Goal: Navigation & Orientation: Understand site structure

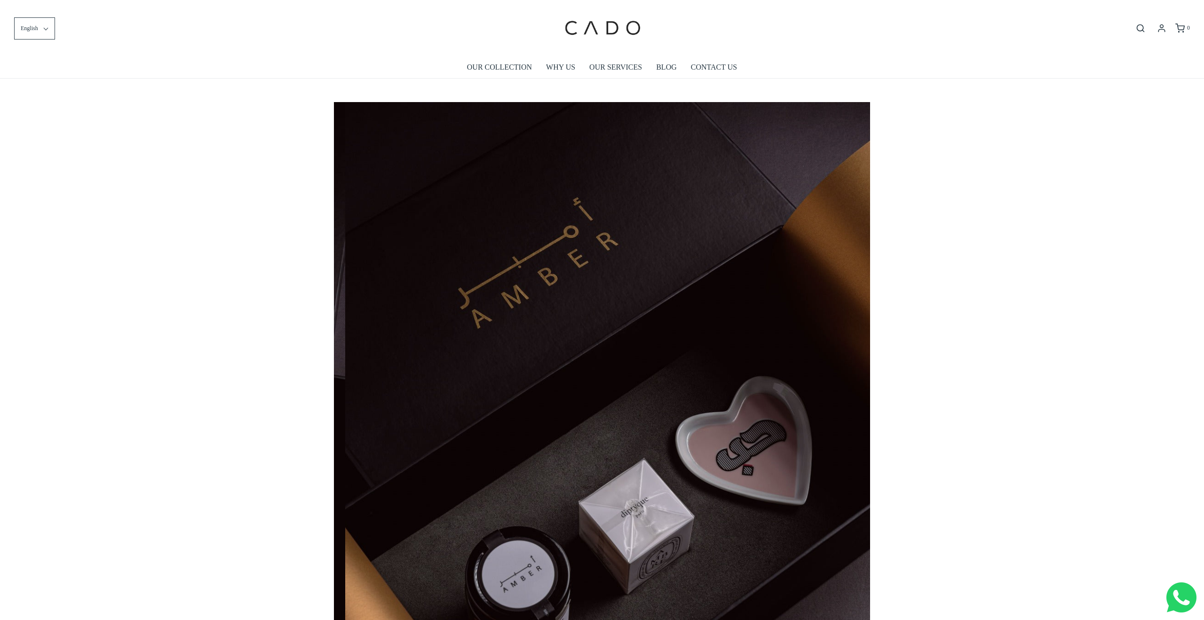
scroll to position [0, 536]
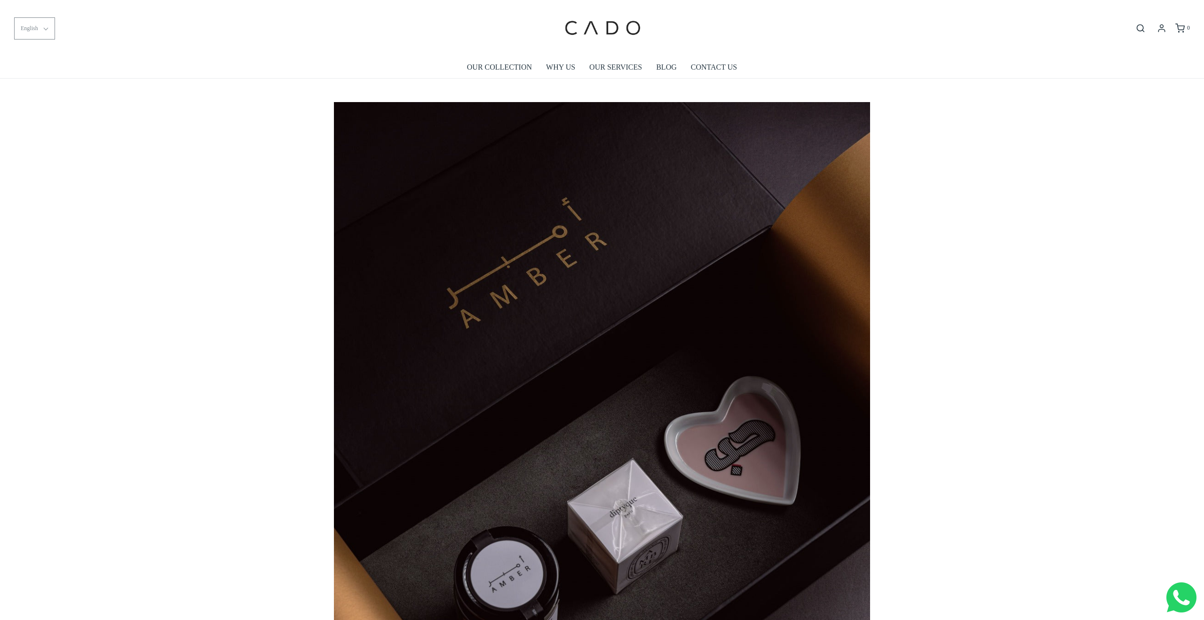
click at [20, 19] on button "English" at bounding box center [34, 28] width 41 height 22
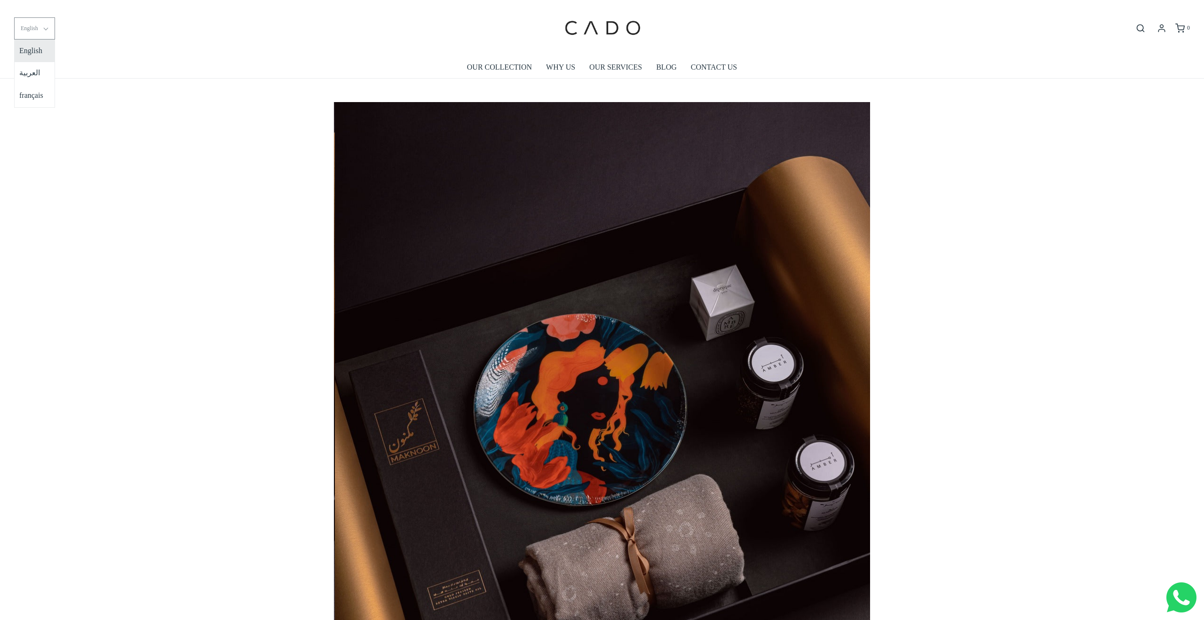
scroll to position [0, 1072]
click at [119, 113] on div "We have worked with local governments and private entities to create unmissable…" at bounding box center [602, 510] width 1204 height 863
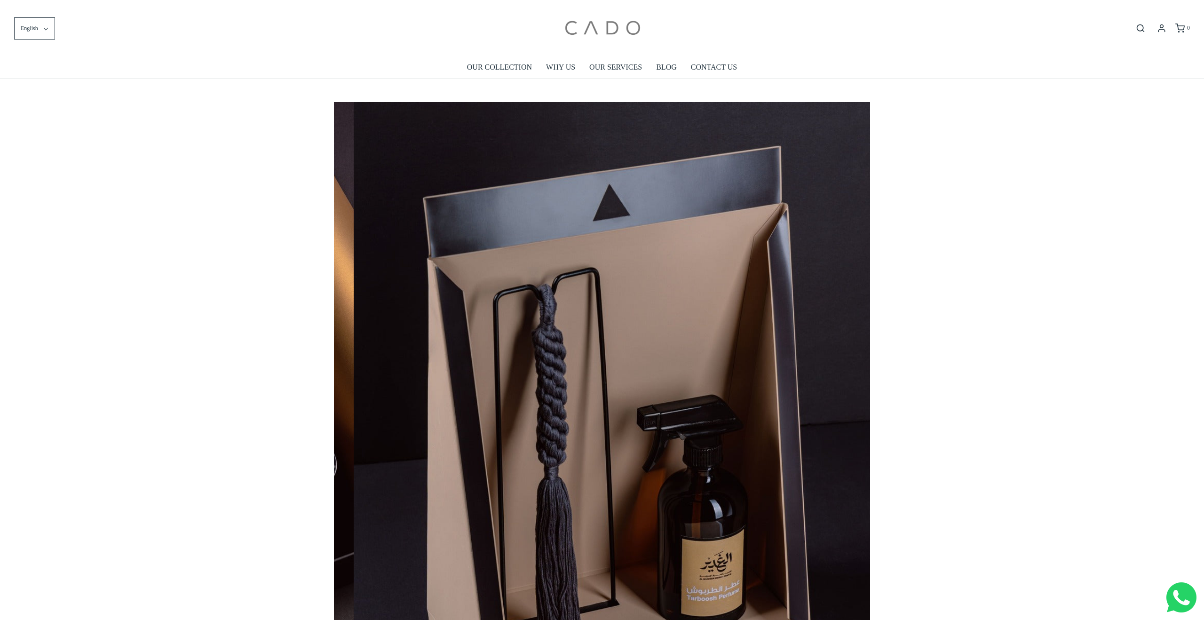
scroll to position [0, 1609]
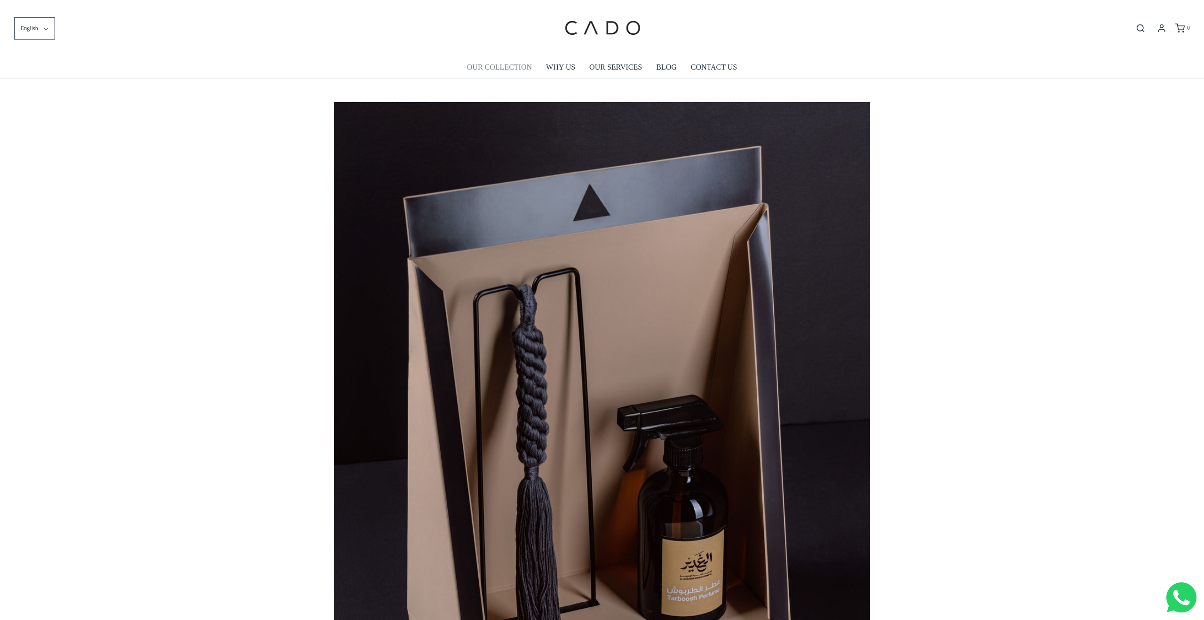
click at [499, 66] on link "OUR COLLECTION" at bounding box center [499, 67] width 65 height 22
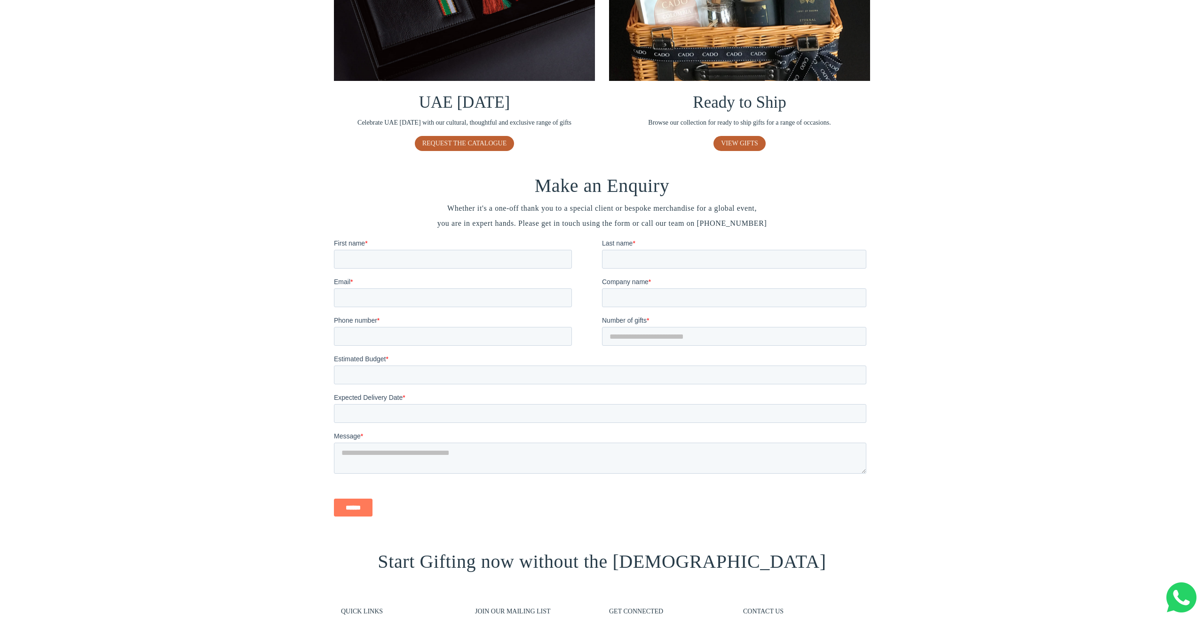
scroll to position [929, 0]
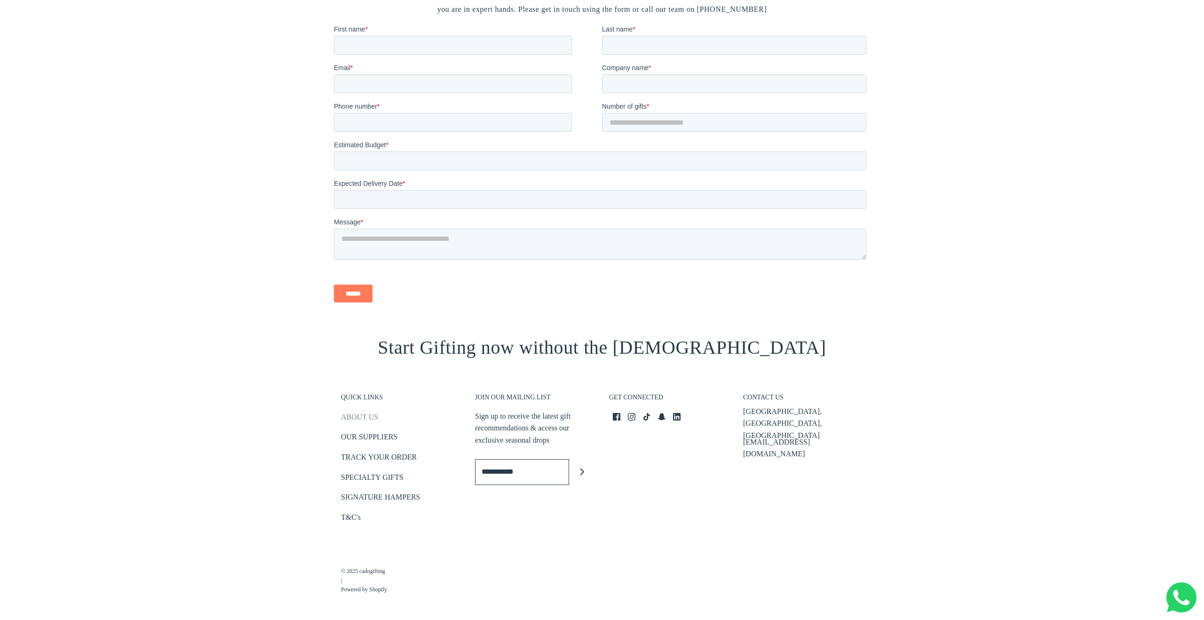
click at [353, 417] on link "ABOUT US" at bounding box center [359, 419] width 37 height 16
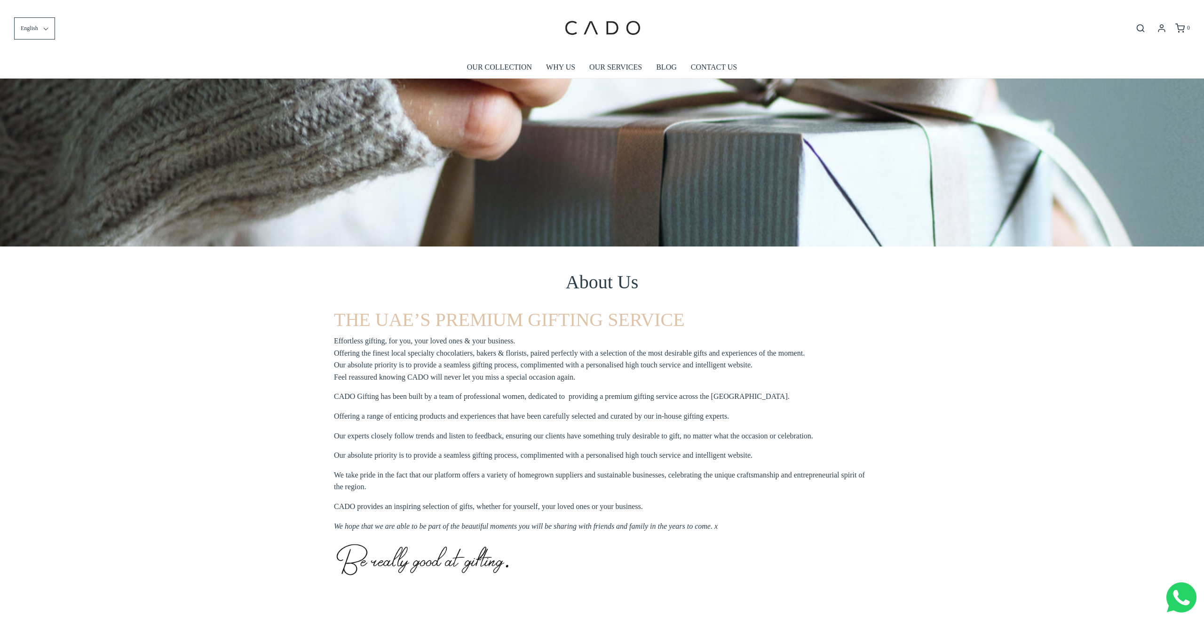
scroll to position [253, 0]
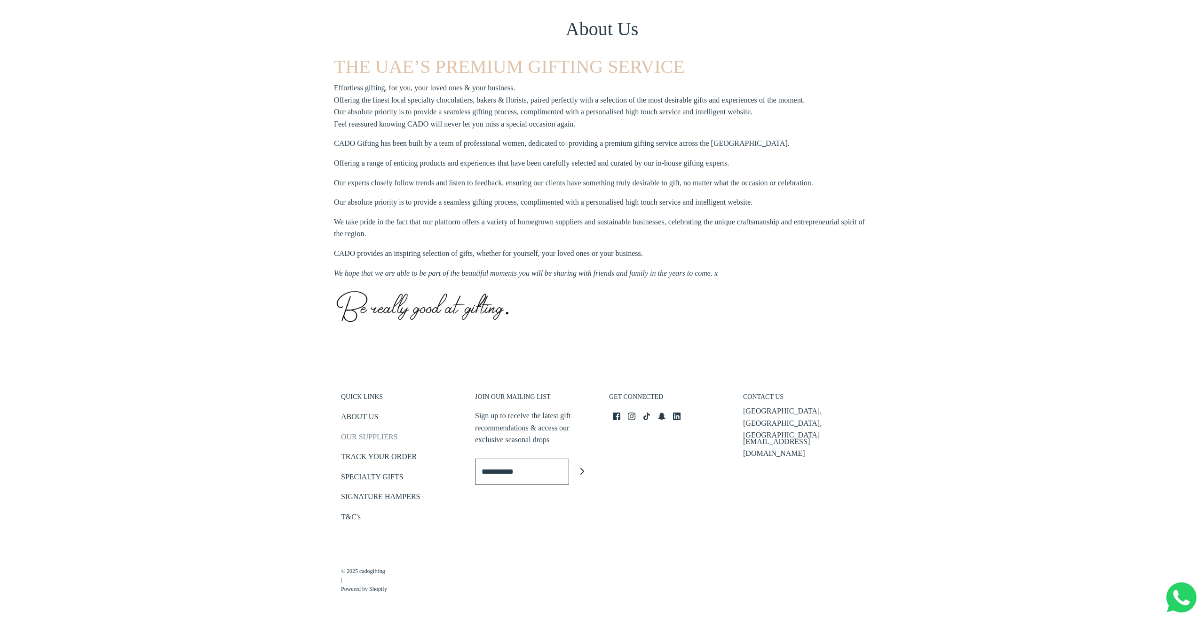
click at [356, 435] on link "OUR SUPPLIERS" at bounding box center [369, 439] width 56 height 16
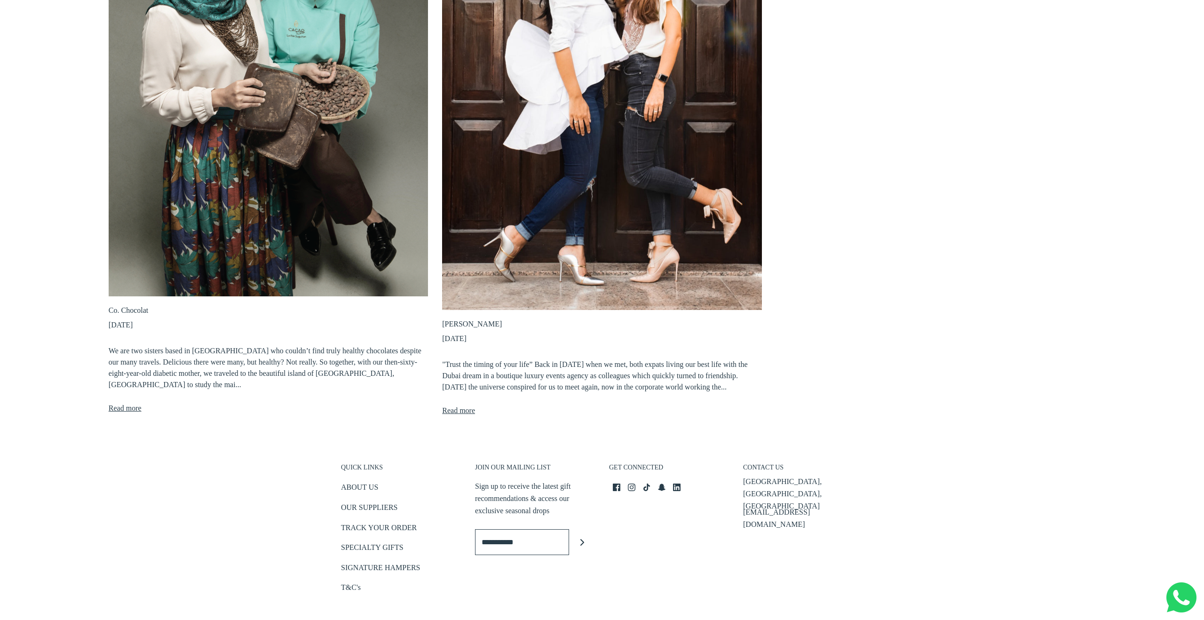
scroll to position [344, 0]
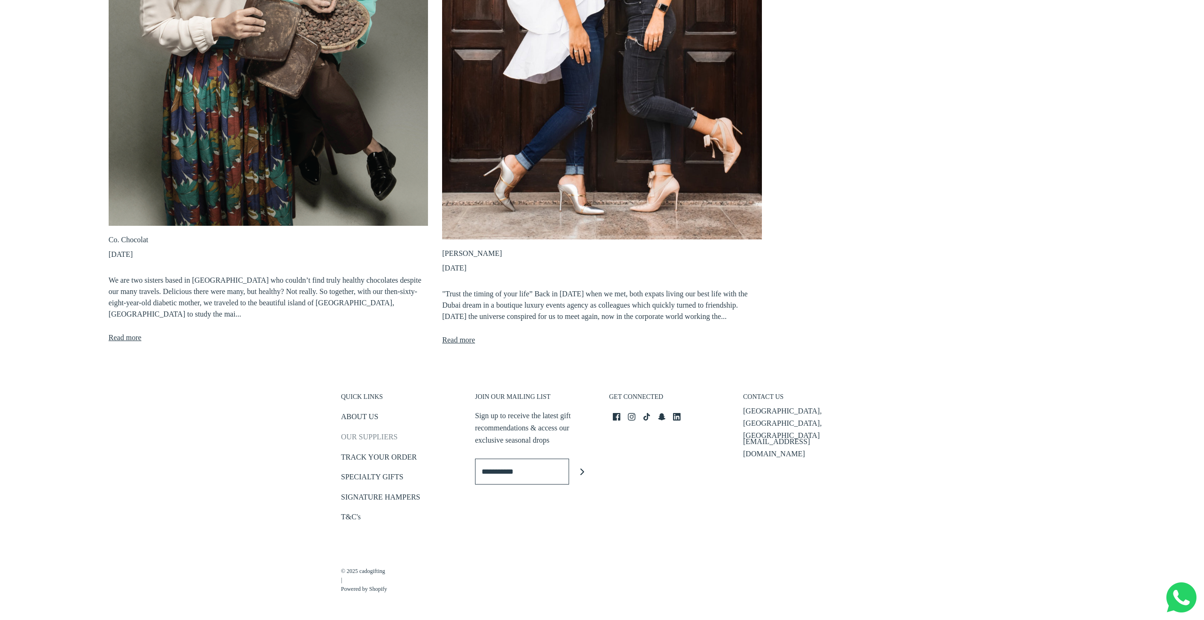
click at [354, 436] on link "OUR SUPPLIERS" at bounding box center [369, 439] width 56 height 16
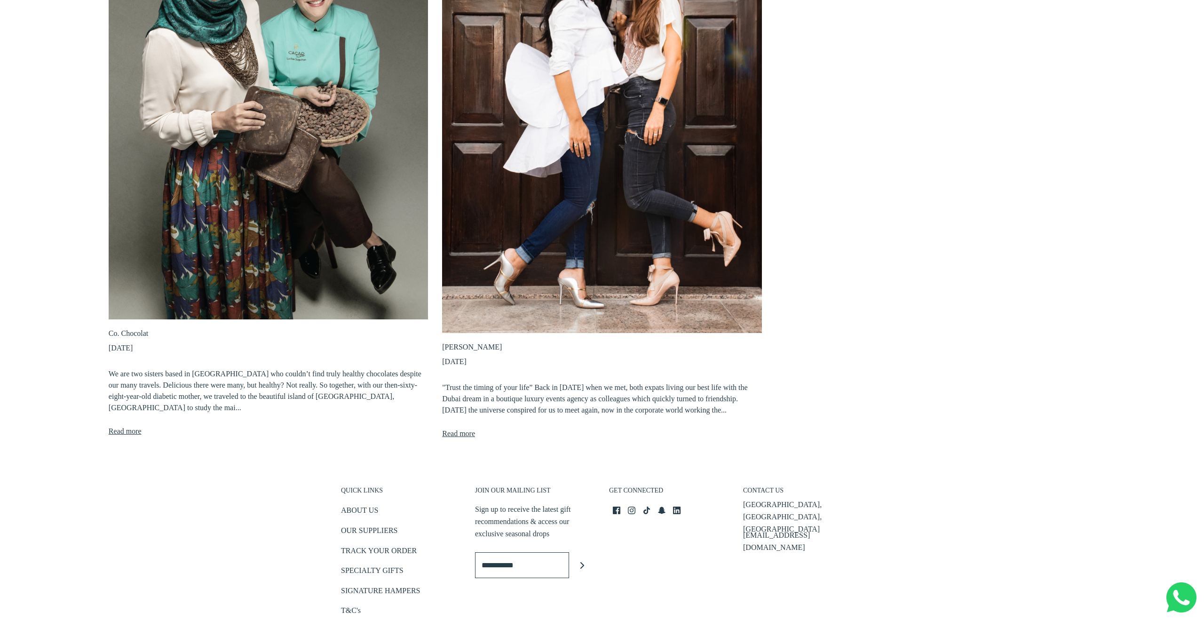
scroll to position [344, 0]
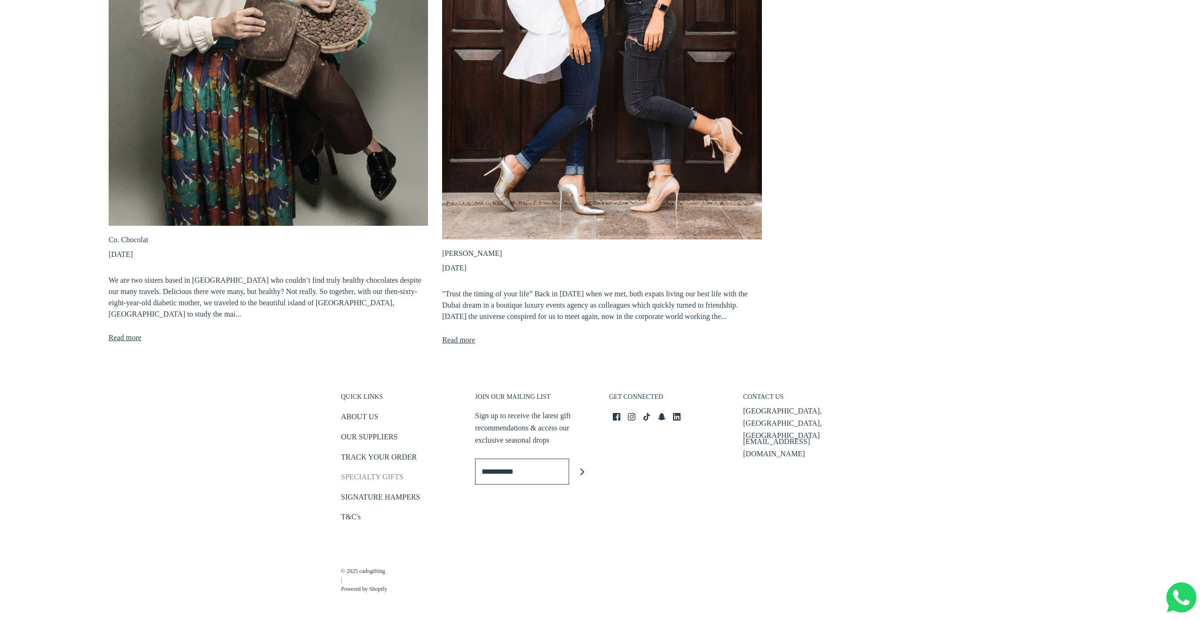
click at [387, 475] on link "SPECIALTY GIFTS" at bounding box center [372, 479] width 63 height 16
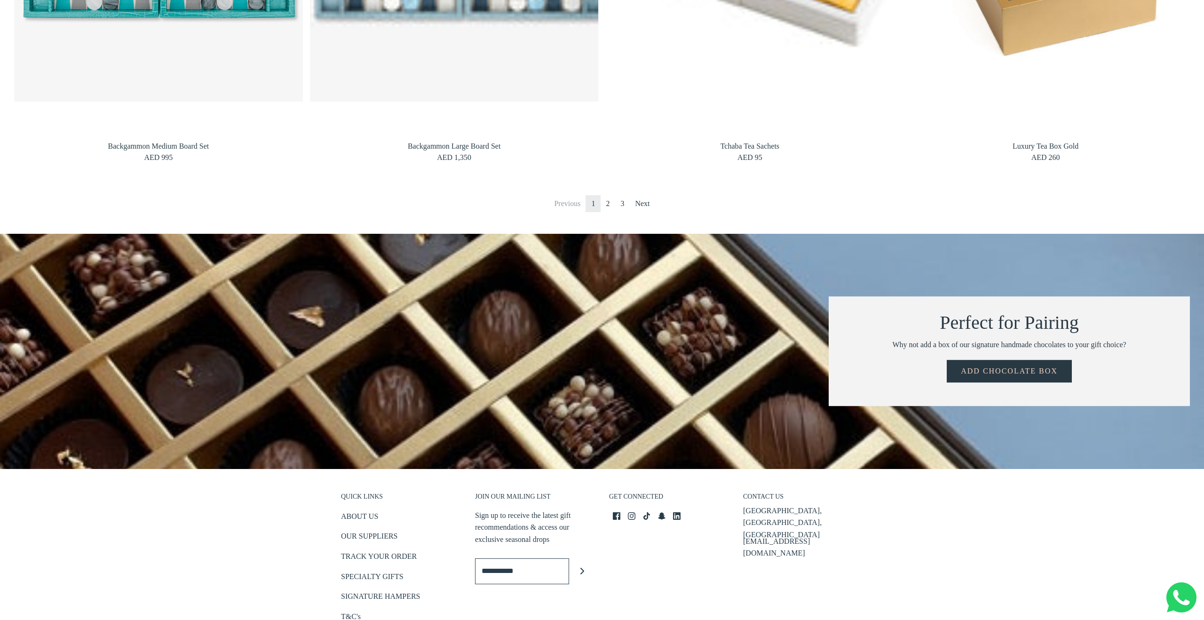
scroll to position [1603, 0]
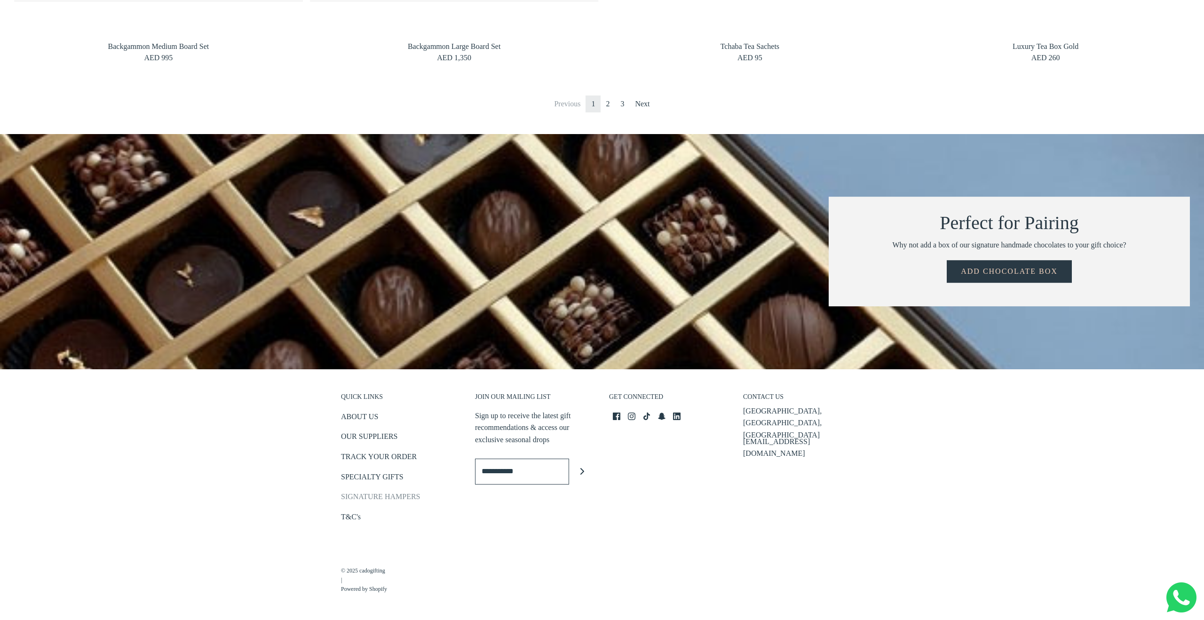
click at [411, 494] on link "SIGNATURE HAMPERS" at bounding box center [380, 499] width 79 height 16
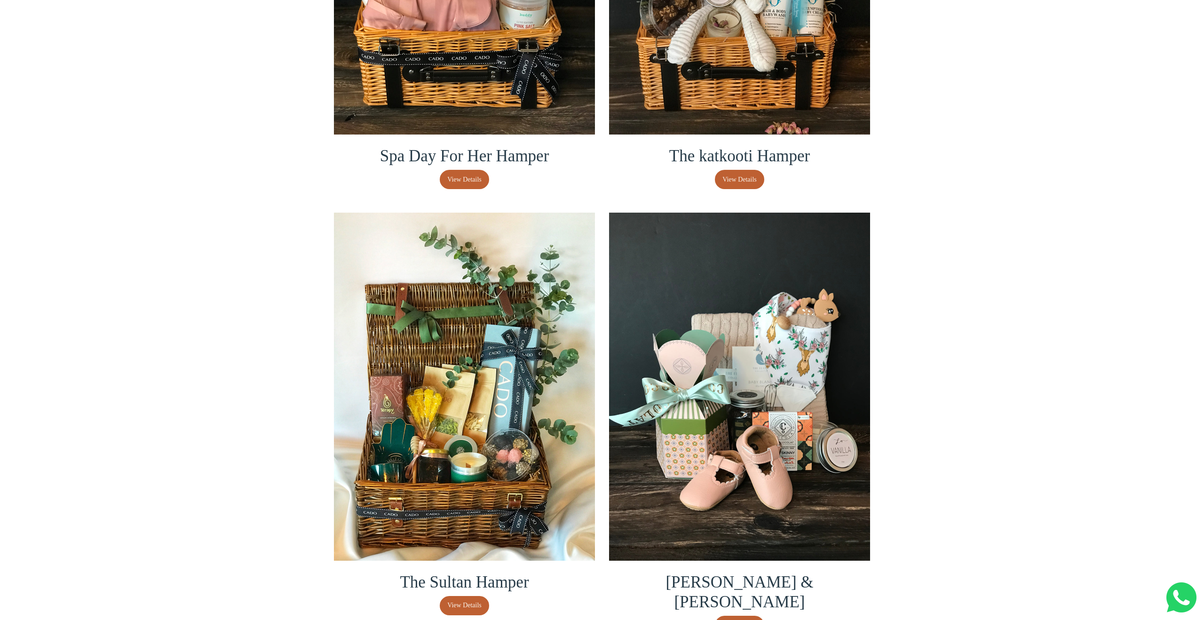
scroll to position [1939, 0]
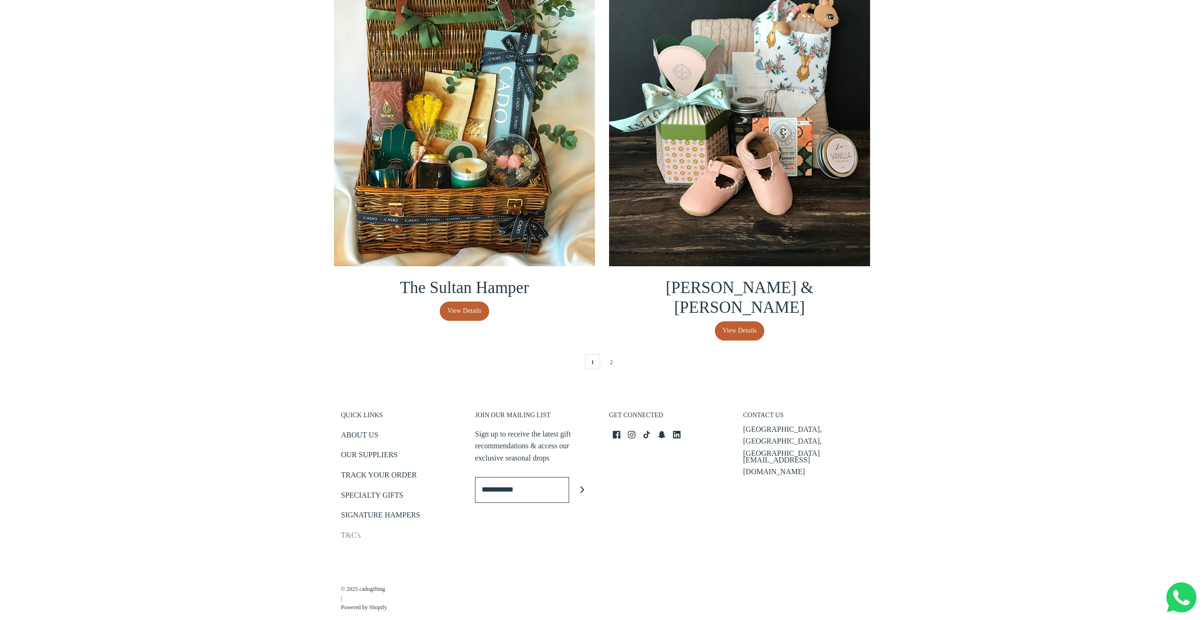
click at [351, 529] on link "T&C's" at bounding box center [351, 537] width 20 height 16
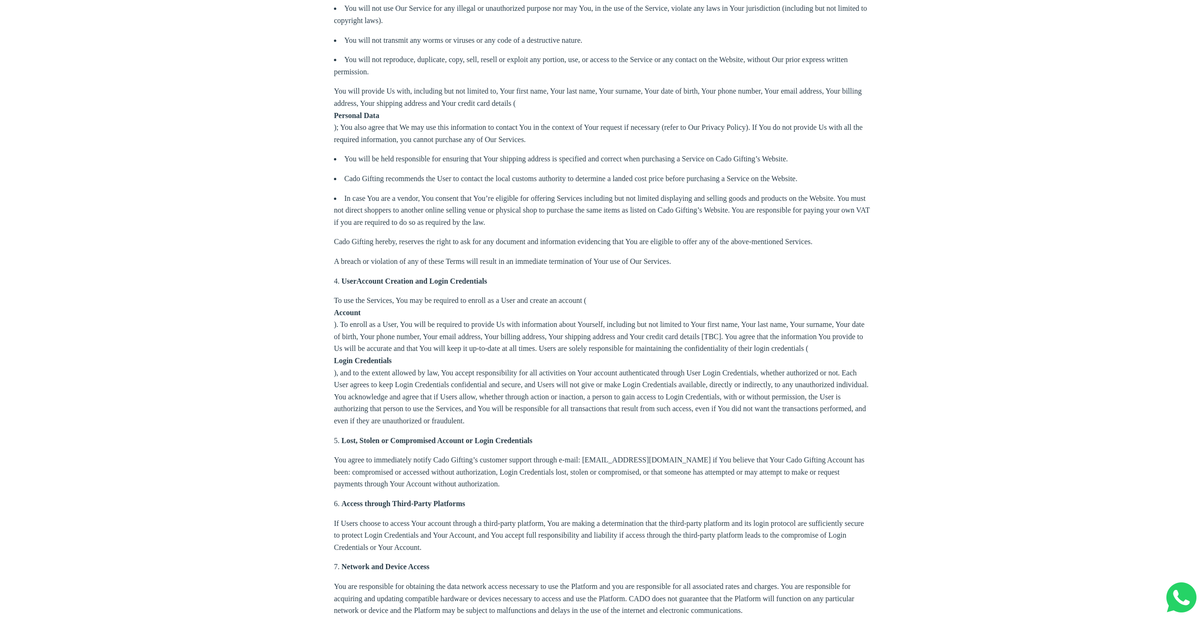
scroll to position [1216, 0]
